Goal: Task Accomplishment & Management: Manage account settings

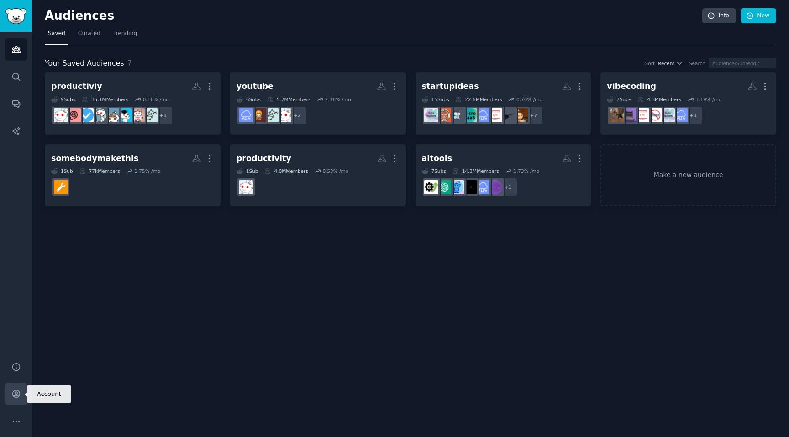
click at [16, 392] on icon "Sidebar" at bounding box center [16, 394] width 10 height 10
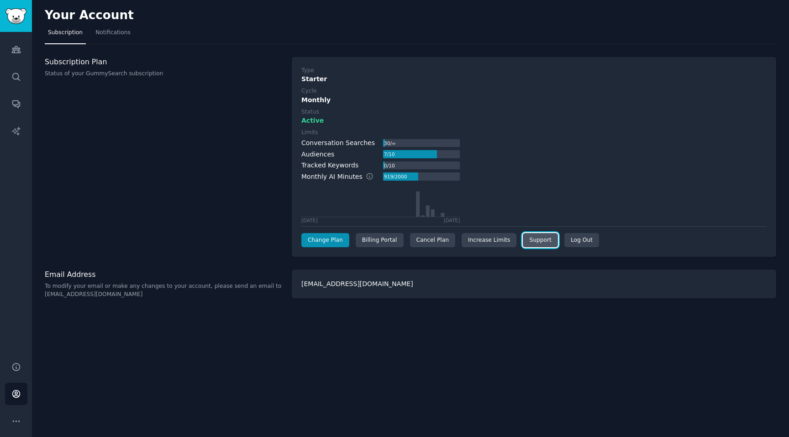
click at [535, 244] on link "Support" at bounding box center [540, 240] width 35 height 15
click at [376, 242] on div "Billing Portal" at bounding box center [380, 240] width 48 height 15
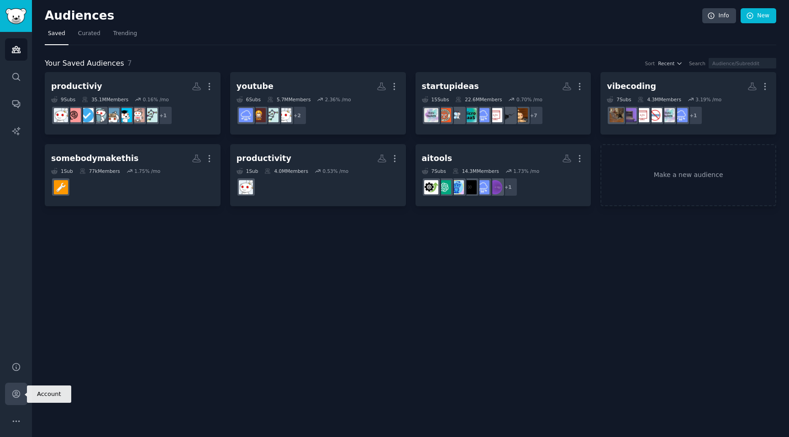
click at [20, 392] on icon "Sidebar" at bounding box center [16, 394] width 10 height 10
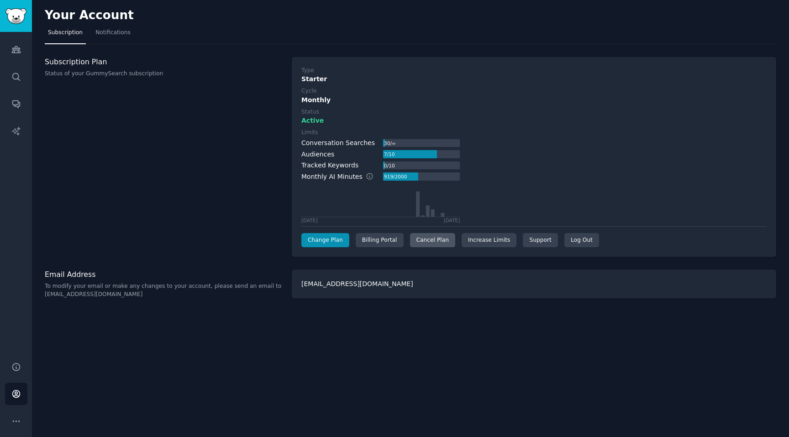
click at [440, 242] on div "Cancel Plan" at bounding box center [432, 240] width 45 height 15
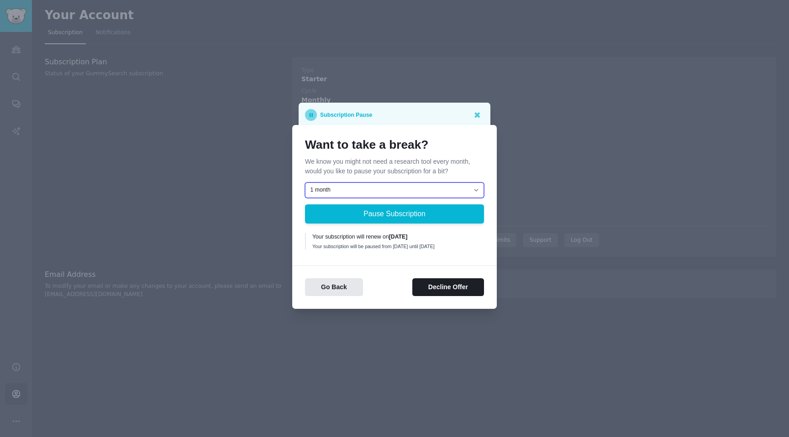
click at [385, 184] on select "1 month 2 months 3 months Choose a custom date to resume" at bounding box center [394, 191] width 179 height 16
click at [345, 294] on button "Go Back" at bounding box center [334, 287] width 58 height 18
click at [479, 110] on icon at bounding box center [477, 115] width 10 height 10
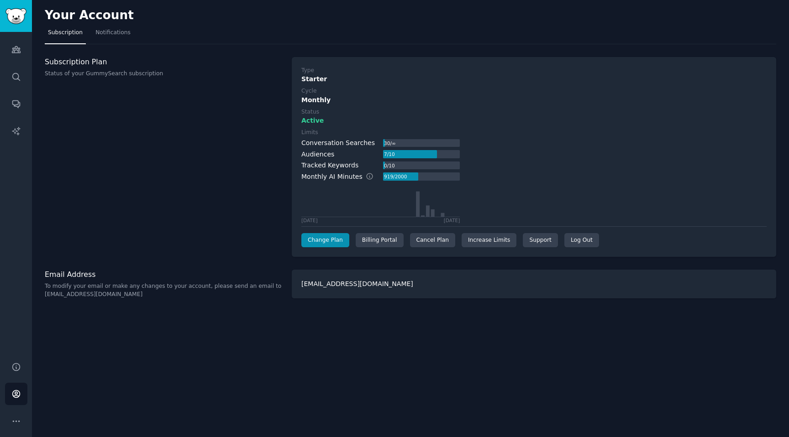
click at [391, 179] on div "919 / 2000" at bounding box center [395, 177] width 25 height 8
click at [312, 197] on icon at bounding box center [378, 201] width 154 height 32
click at [516, 176] on div "Limits Conversation Searches 30 / ∞ Audiences 7 / 10 Tracked Keywords 0 / 10 Mo…" at bounding box center [533, 176] width 465 height 95
click at [407, 177] on div at bounding box center [400, 177] width 35 height 8
drag, startPoint x: 407, startPoint y: 177, endPoint x: 379, endPoint y: 177, distance: 27.4
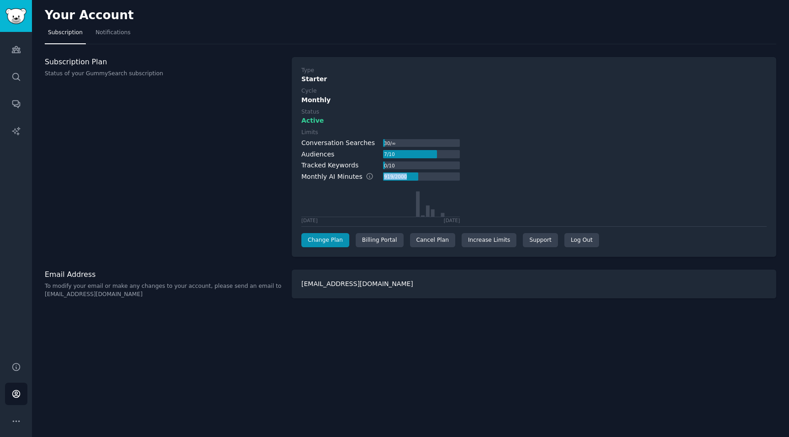
click at [383, 177] on div "919 / 2000" at bounding box center [421, 177] width 77 height 8
click at [383, 177] on div "919 / 2000" at bounding box center [395, 177] width 25 height 8
drag, startPoint x: 379, startPoint y: 177, endPoint x: 420, endPoint y: 179, distance: 41.2
click at [420, 179] on div "919 / 2000" at bounding box center [421, 177] width 77 height 8
click at [390, 181] on div "Monthly AI Minutes 919 / 2000" at bounding box center [380, 177] width 158 height 10
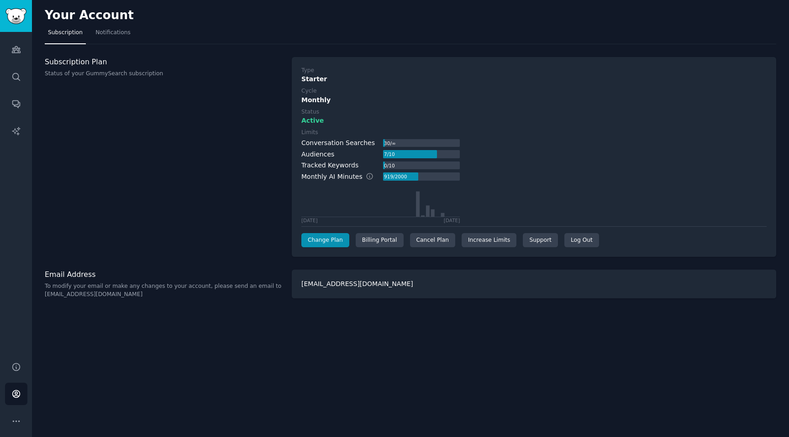
click at [393, 177] on div "919 / 2000" at bounding box center [395, 177] width 25 height 8
